Goal: Task Accomplishment & Management: Manage account settings

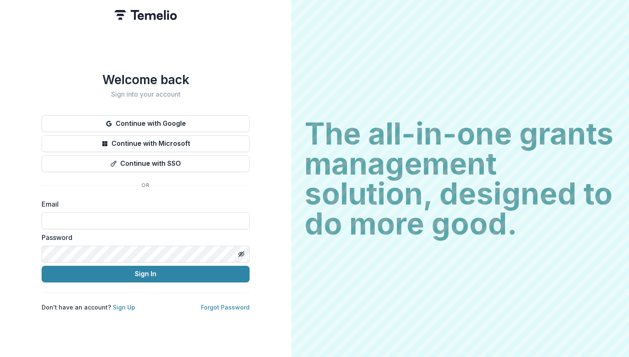
click at [272, 66] on div "Welcome back Sign into your account Continue with Google Continue with Microsof…" at bounding box center [145, 178] width 291 height 357
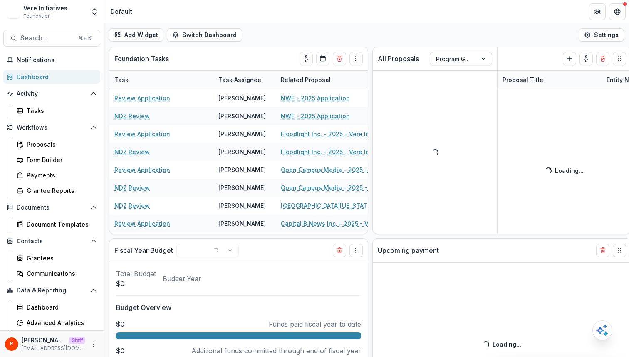
select select "******"
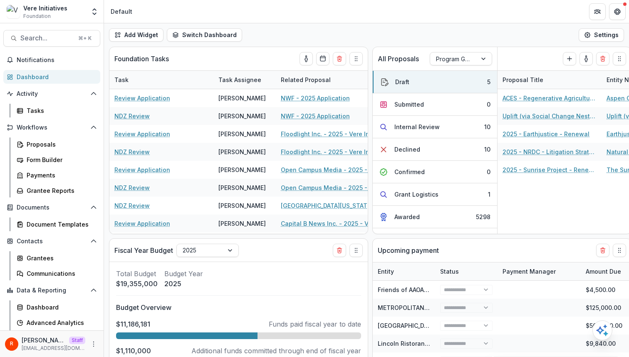
select select "******"
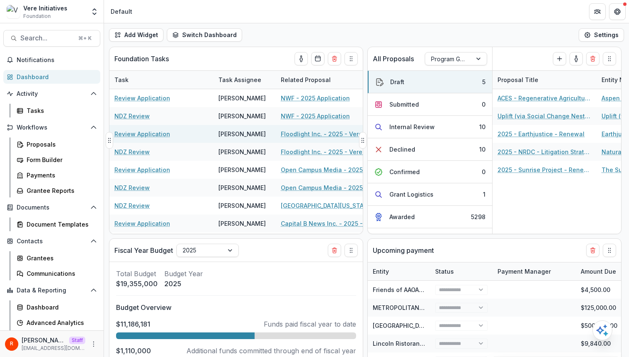
select select "******"
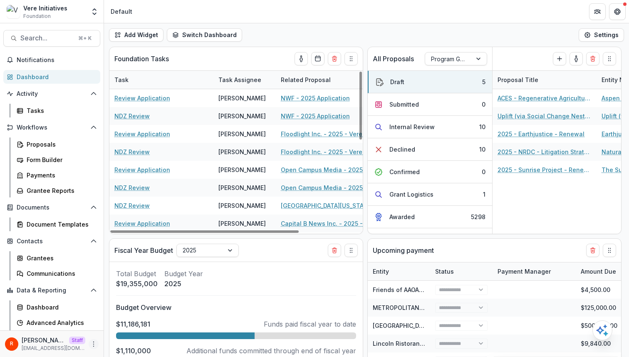
click at [94, 342] on circle "More" at bounding box center [94, 341] width 0 height 0
click at [131, 322] on link "User Settings" at bounding box center [146, 326] width 89 height 14
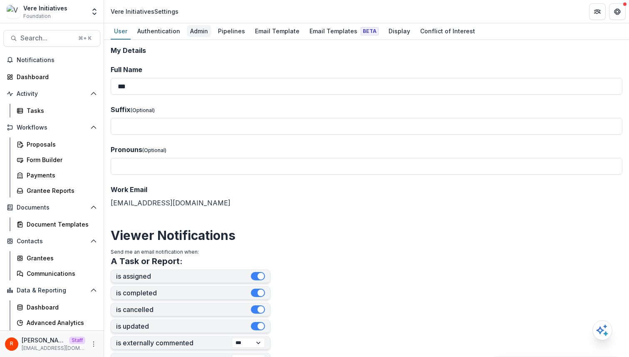
click at [191, 32] on div "Admin" at bounding box center [199, 31] width 25 height 12
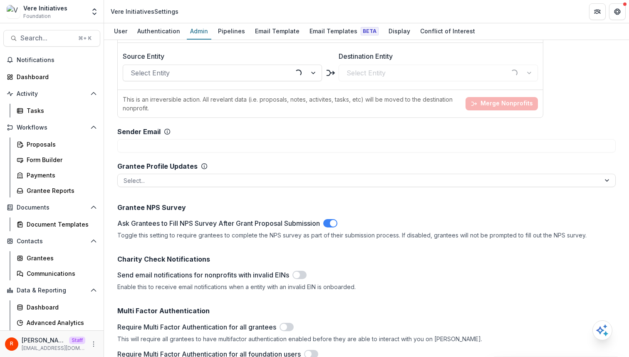
scroll to position [1847, 0]
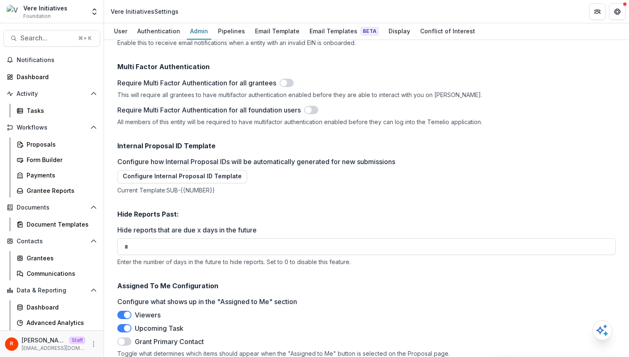
click at [169, 350] on div "Toggle what determines which items should appear when the "Assigned to Me" butt…" at bounding box center [366, 353] width 499 height 7
click at [297, 350] on div "Toggle what determines which items should appear when the "Assigned to Me" butt…" at bounding box center [366, 353] width 499 height 7
drag, startPoint x: 297, startPoint y: 348, endPoint x: 330, endPoint y: 347, distance: 32.9
click at [330, 350] on div "Toggle what determines which items should appear when the "Assigned to Me" butt…" at bounding box center [366, 353] width 499 height 7
click at [154, 282] on h2 "Assigned To Me Configuration" at bounding box center [366, 286] width 499 height 8
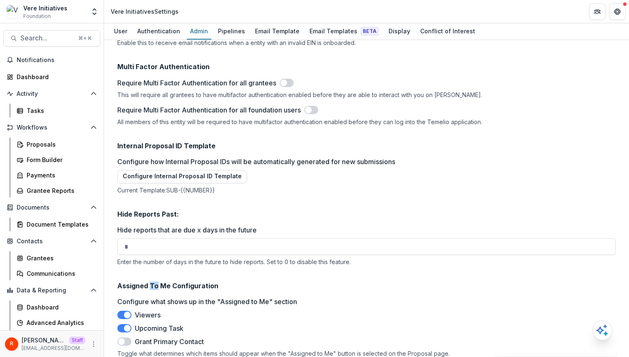
click at [154, 282] on h2 "Assigned To Me Configuration" at bounding box center [366, 286] width 499 height 8
click at [160, 282] on h2 "Assigned To Me Configuration" at bounding box center [366, 286] width 499 height 8
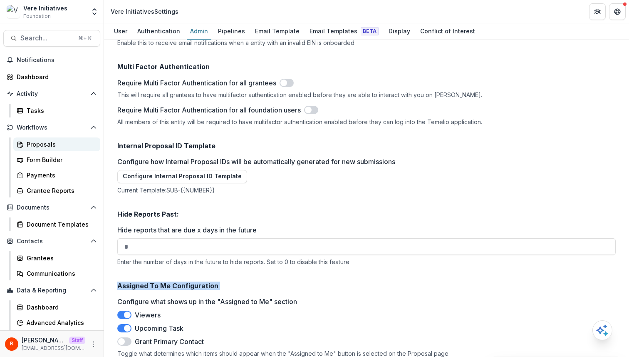
click at [53, 141] on div "Proposals" at bounding box center [60, 144] width 67 height 9
click at [127, 337] on span at bounding box center [124, 341] width 14 height 8
click at [291, 302] on div "Configure what shows up in the "Assigned to Me" section Viewers Upcoming Task G…" at bounding box center [366, 326] width 499 height 60
click at [127, 338] on span at bounding box center [127, 341] width 7 height 7
click at [280, 296] on label "Configure what shows up in the "Assigned to Me" section" at bounding box center [364, 301] width 494 height 10
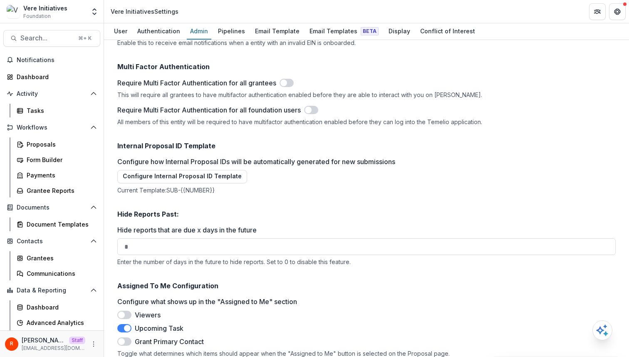
click at [280, 296] on label "Configure what shows up in the "Assigned to Me" section" at bounding box center [364, 301] width 494 height 10
click at [260, 296] on label "Configure what shows up in the "Assigned to Me" section" at bounding box center [364, 301] width 494 height 10
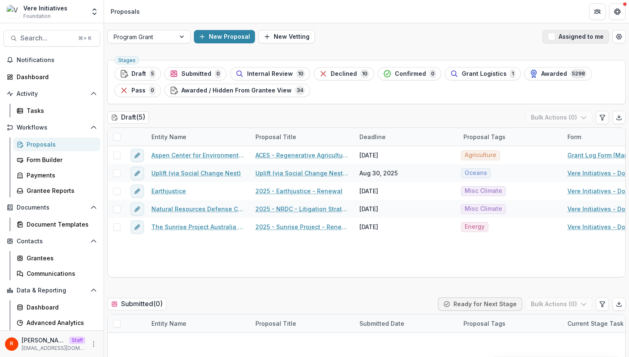
click at [548, 37] on span "button" at bounding box center [551, 36] width 7 height 7
click at [618, 39] on icon "Open table manager" at bounding box center [619, 36] width 5 height 5
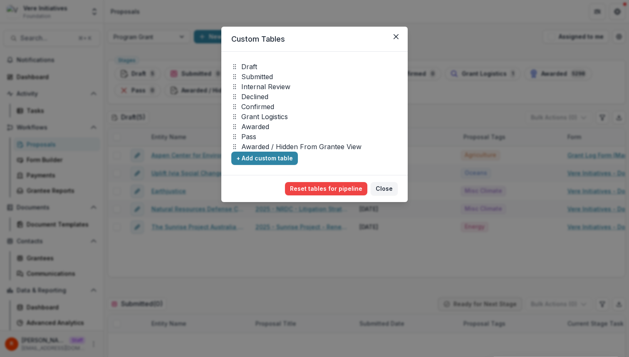
click at [508, 45] on div "Custom Tables Draft Submitted Internal Review Declined Confirmed Grant Logistic…" at bounding box center [314, 178] width 629 height 357
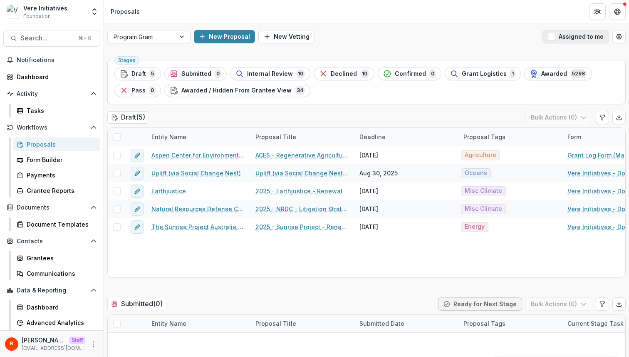
click at [553, 38] on span "button" at bounding box center [551, 36] width 7 height 7
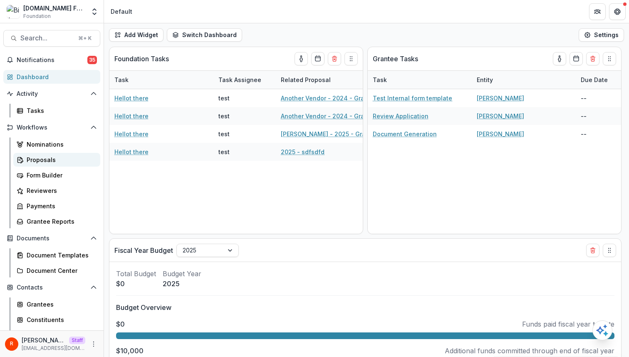
click at [48, 159] on div "Proposals" at bounding box center [60, 159] width 67 height 9
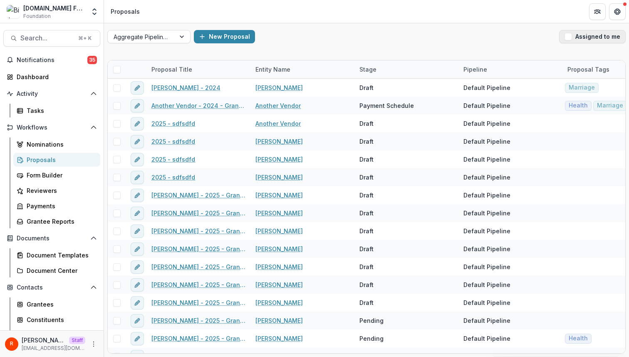
click at [569, 37] on span "button" at bounding box center [568, 36] width 7 height 7
click at [140, 33] on div at bounding box center [142, 37] width 56 height 10
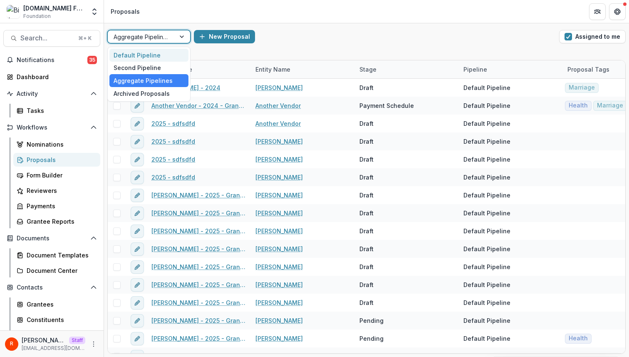
click at [144, 59] on div "Default Pipeline" at bounding box center [148, 55] width 79 height 13
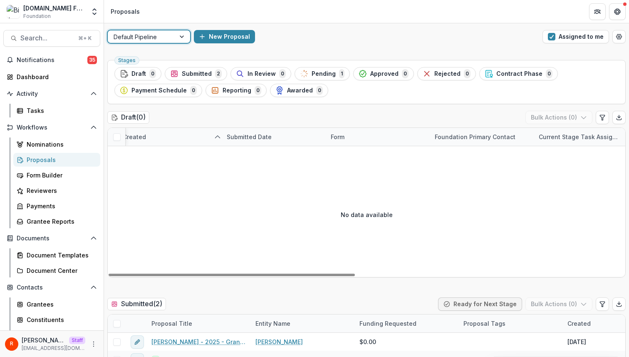
scroll to position [0, 564]
click at [85, 344] on div "[PERSON_NAME] [PERSON_NAME][EMAIL_ADDRESS][DOMAIN_NAME]" at bounding box center [52, 343] width 94 height 16
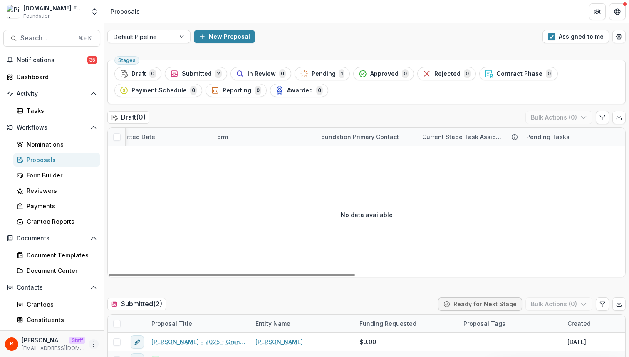
click at [90, 344] on icon "More" at bounding box center [93, 343] width 7 height 7
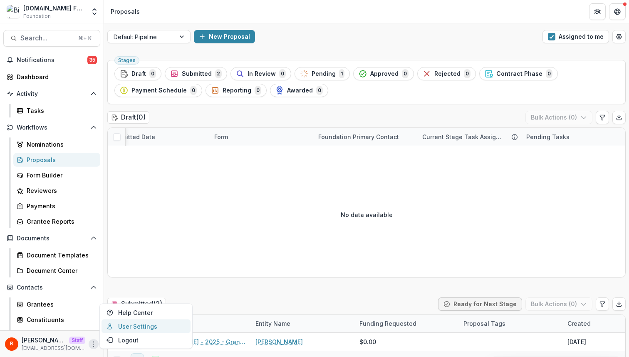
click at [139, 325] on link "User Settings" at bounding box center [146, 326] width 89 height 14
